Goal: Task Accomplishment & Management: Manage account settings

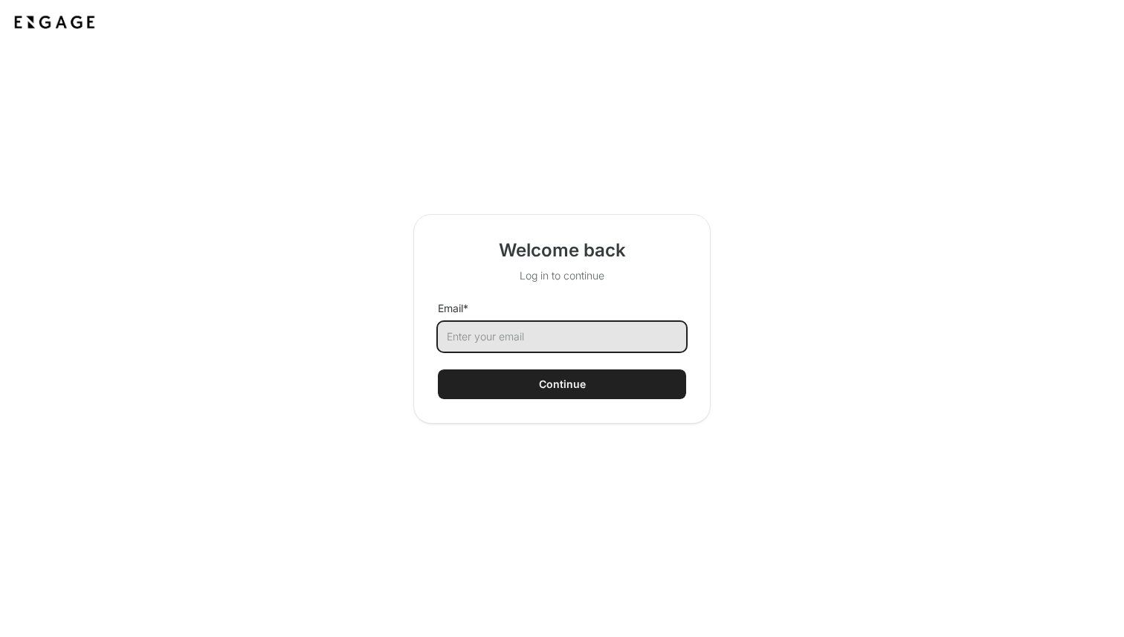
click at [497, 343] on input "Email *" at bounding box center [562, 337] width 248 height 30
type input "[PERSON_NAME][EMAIL_ADDRESS][DOMAIN_NAME]"
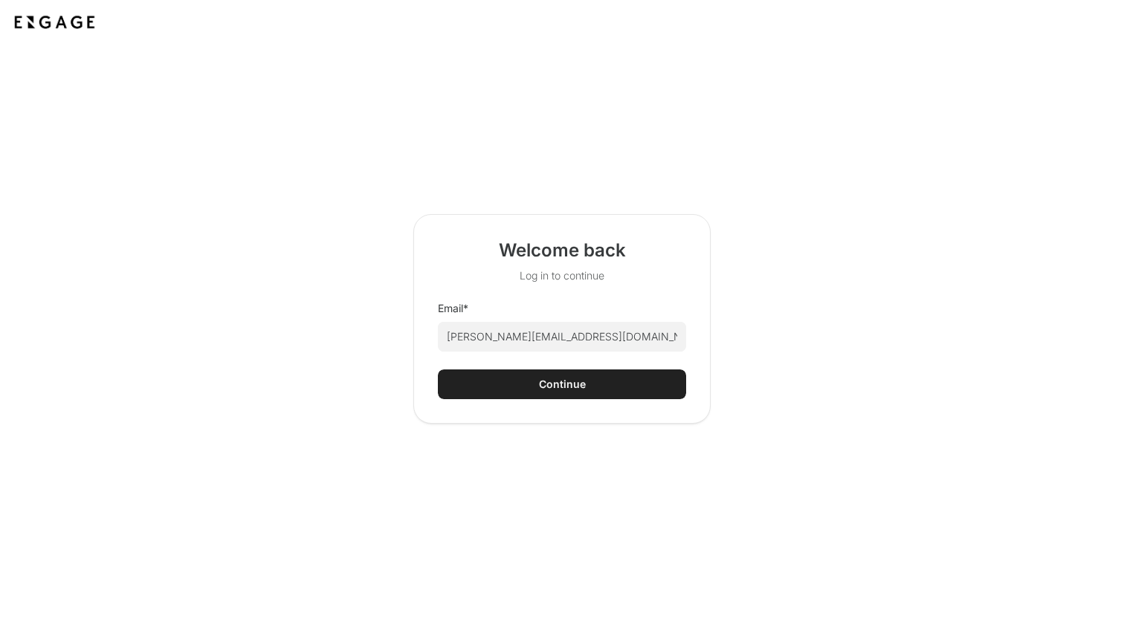
click at [534, 377] on button "Continue" at bounding box center [562, 384] width 248 height 30
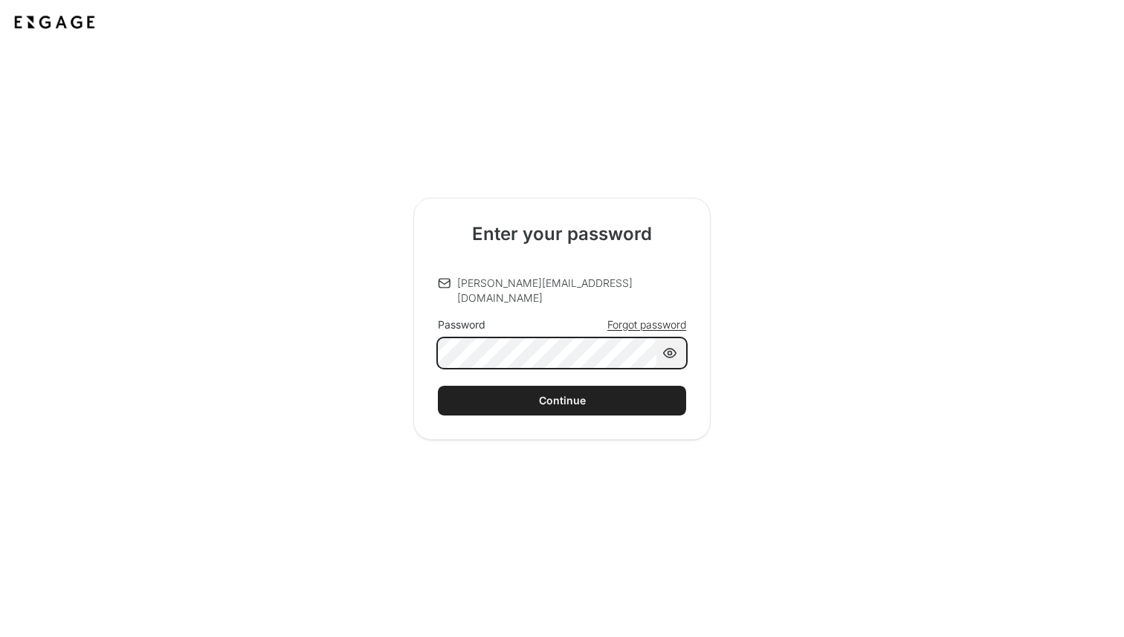
click at [438, 386] on button "Continue" at bounding box center [562, 401] width 248 height 30
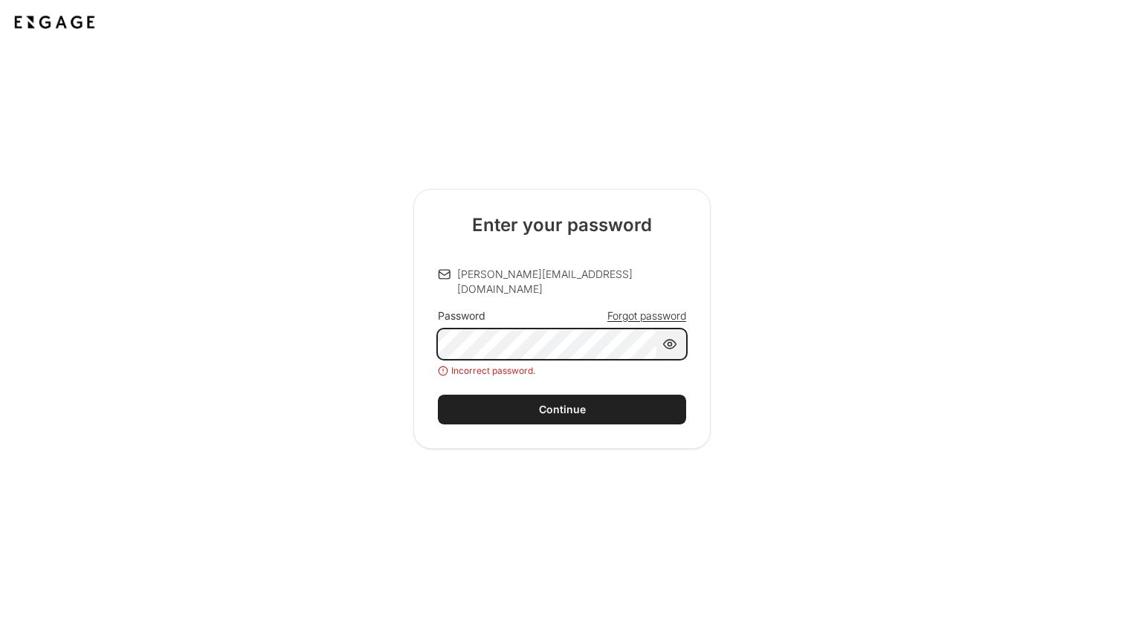
click at [502, 367] on div "Password Forgot password Incorrect password." at bounding box center [562, 342] width 248 height 68
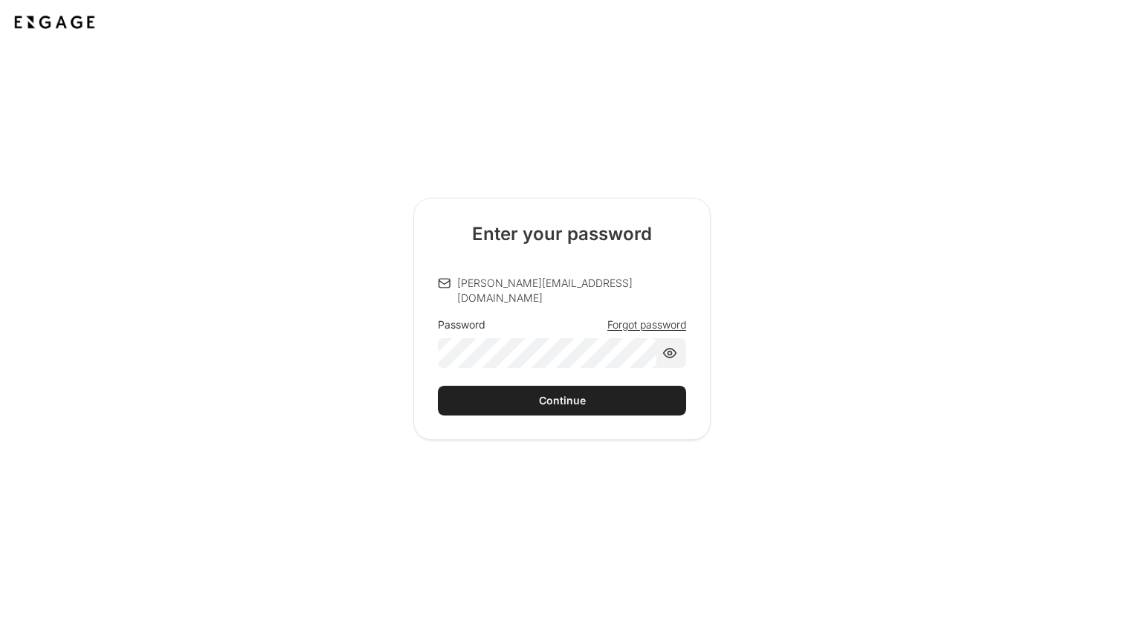
click at [638, 318] on span "Forgot password" at bounding box center [646, 324] width 79 height 15
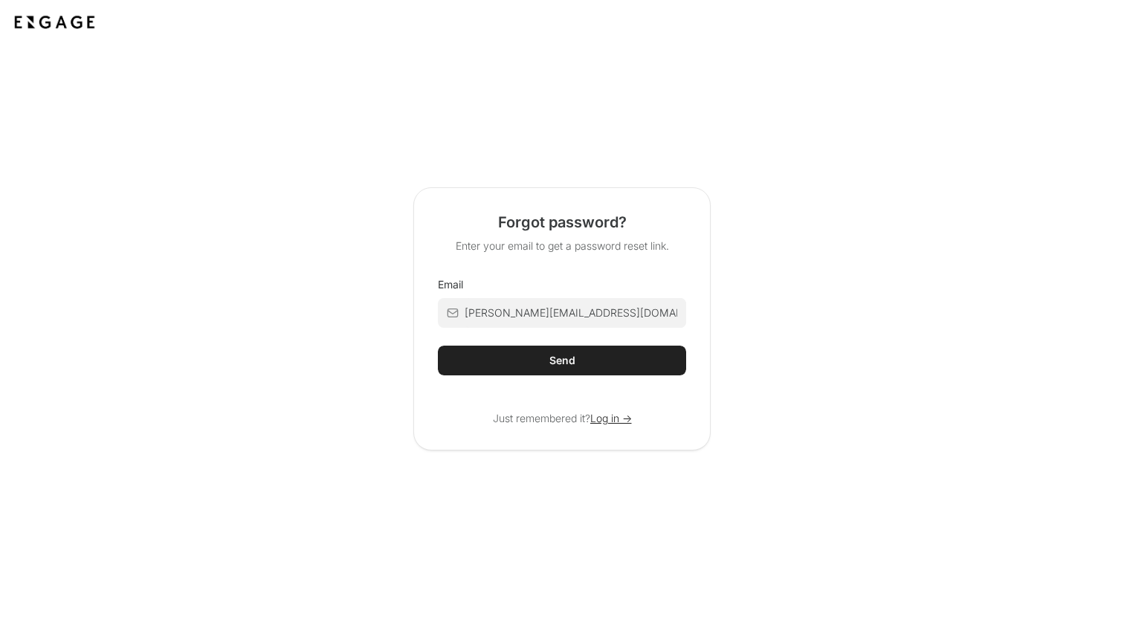
click at [588, 368] on html "Forgot password? Enter your email to get a password reset link. Email [PERSON_N…" at bounding box center [562, 375] width 1124 height 751
click at [573, 356] on div "Send" at bounding box center [562, 360] width 26 height 15
